Goal: Transaction & Acquisition: Purchase product/service

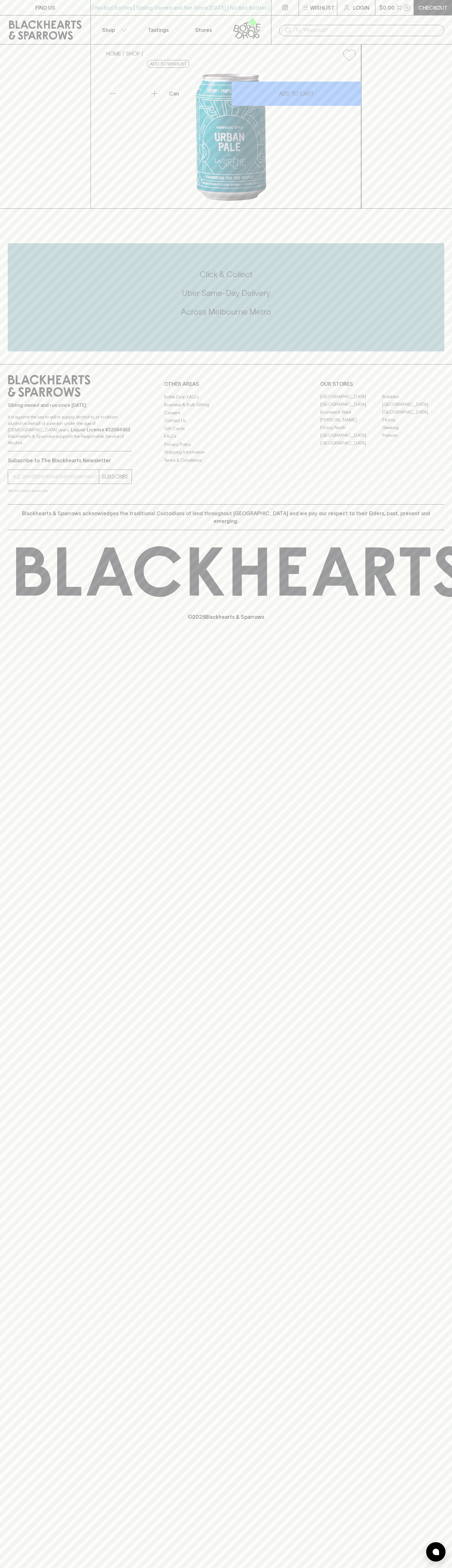
click at [451, 369] on div "FIND US | No Bad Bottles | Sibling Owned and Run Since [DATE] | No Bad Bottles …" at bounding box center [226, 784] width 452 height 1568
click at [37, 1567] on html "FIND US | No Bad Bottles | Sibling Owned and Run Since [DATE] | No Bad Bottles …" at bounding box center [226, 784] width 452 height 1568
click at [12, 1186] on div "FIND US | No Bad Bottles | Sibling Owned and Run Since [DATE] | No Bad Bottles …" at bounding box center [226, 784] width 452 height 1568
